Goal: Book appointment/travel/reservation

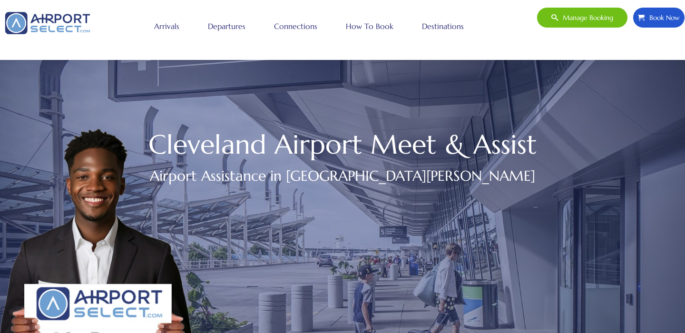
click at [297, 22] on link "Connections" at bounding box center [295, 26] width 48 height 24
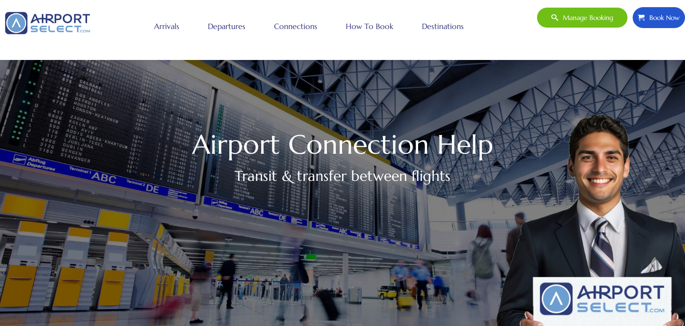
click at [643, 24] on icon at bounding box center [641, 18] width 7 height 20
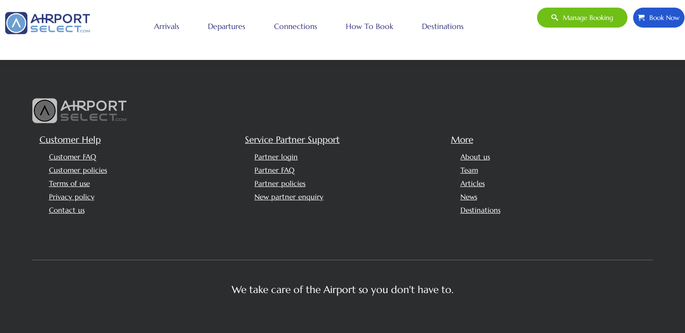
scroll to position [2320, 0]
